Goal: Task Accomplishment & Management: Use online tool/utility

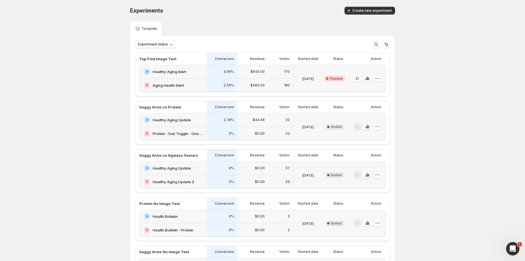
click at [181, 79] on div "B Aging Health Alert" at bounding box center [173, 85] width 68 height 13
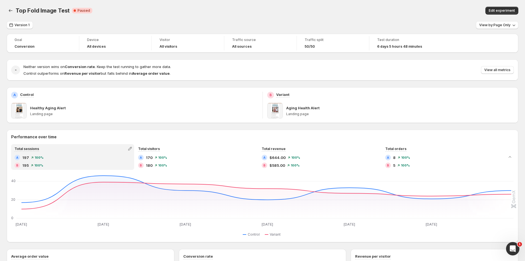
click at [499, 69] on span "View all metrics" at bounding box center [498, 70] width 26 height 4
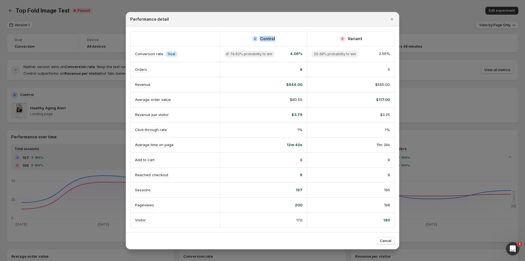
drag, startPoint x: 277, startPoint y: 39, endPoint x: 346, endPoint y: 2, distance: 78.7
click at [246, 37] on div "A Control" at bounding box center [264, 39] width 78 height 6
click at [391, 18] on icon "Close" at bounding box center [392, 19] width 6 height 6
